Goal: Information Seeking & Learning: Understand process/instructions

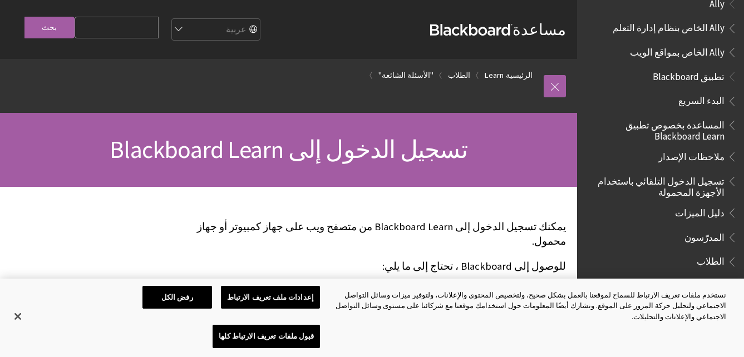
scroll to position [8, 0]
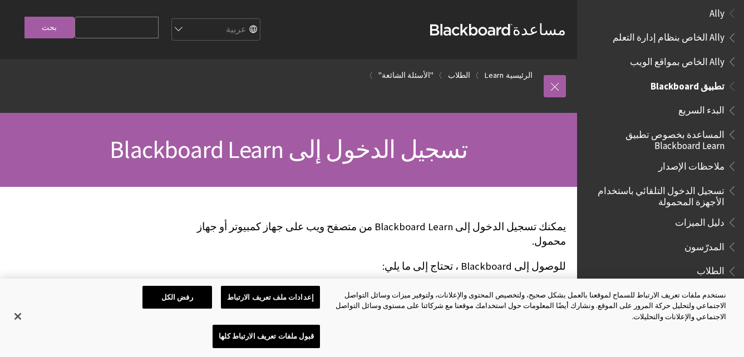
click at [650, 85] on span "تطبيق Blackboard" at bounding box center [661, 86] width 154 height 19
click at [678, 88] on span "تطبيق Blackboard" at bounding box center [687, 84] width 74 height 15
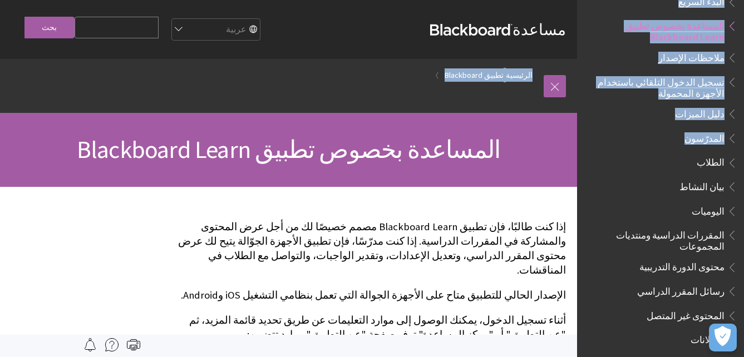
drag, startPoint x: 572, startPoint y: 98, endPoint x: 579, endPoint y: 128, distance: 30.9
click at [577, 113] on div "مسار التنقل الرئيسية تطبيق Blackboard كل المنتجات Ally Ally الخاص بنظام إدارة ا…" at bounding box center [288, 86] width 577 height 54
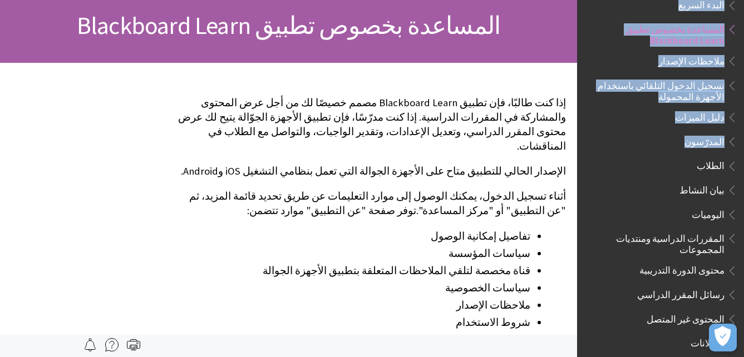
scroll to position [107, 0]
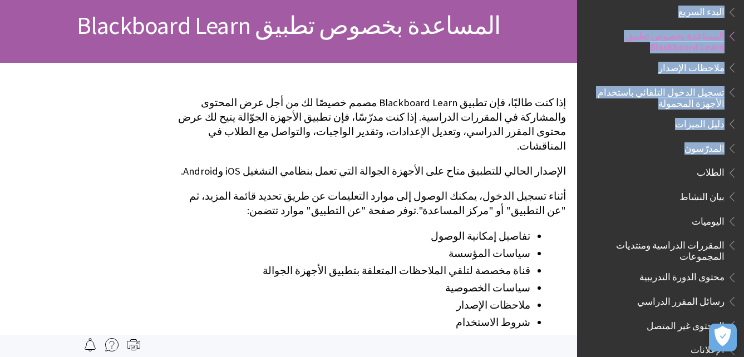
click at [624, 60] on span "ملاحظات الإصدار" at bounding box center [663, 67] width 148 height 19
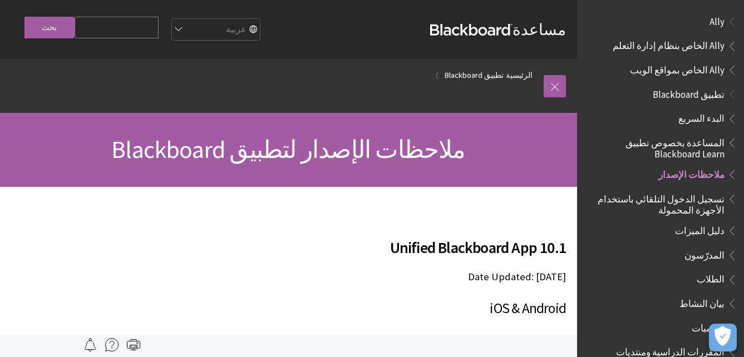
click at [691, 190] on span "تسجيل الدخول التلقائي باستخدام الأجهزة المحمولة" at bounding box center [657, 203] width 134 height 26
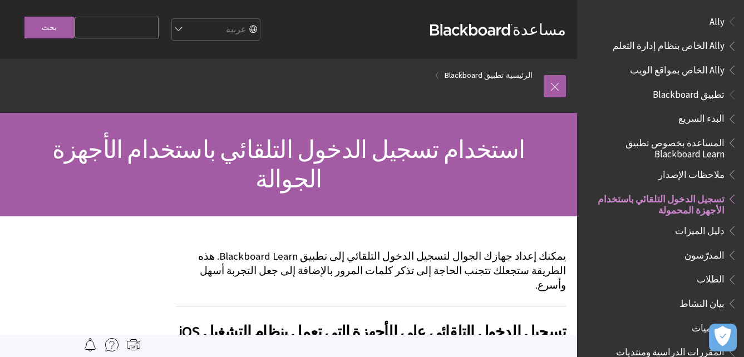
scroll to position [173, 0]
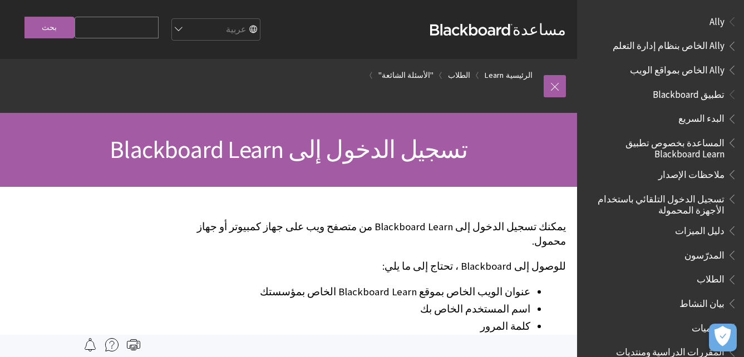
scroll to position [892, 0]
